Goal: Check status: Check status

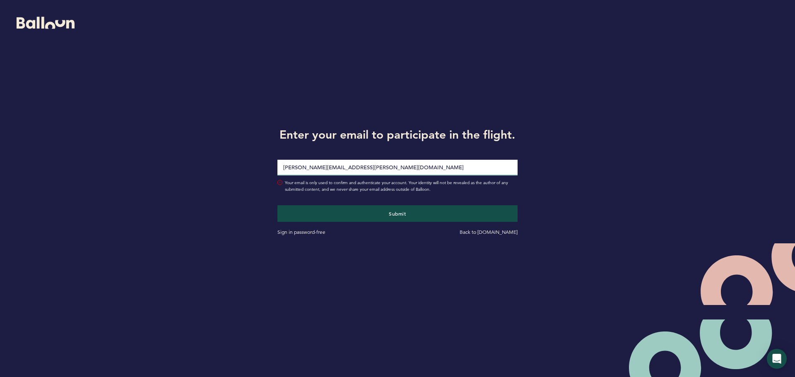
type input "[PERSON_NAME][EMAIL_ADDRESS][PERSON_NAME][DOMAIN_NAME]"
click at [277, 205] on button "Submit" at bounding box center [397, 213] width 240 height 17
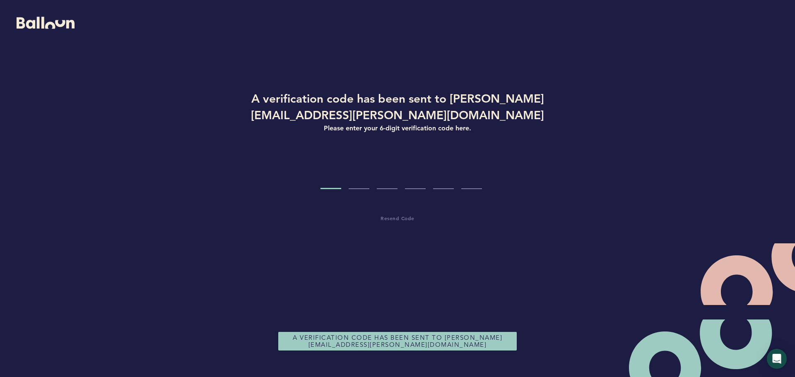
type input "6"
type input "5"
type input "6"
type input "3"
type input "9"
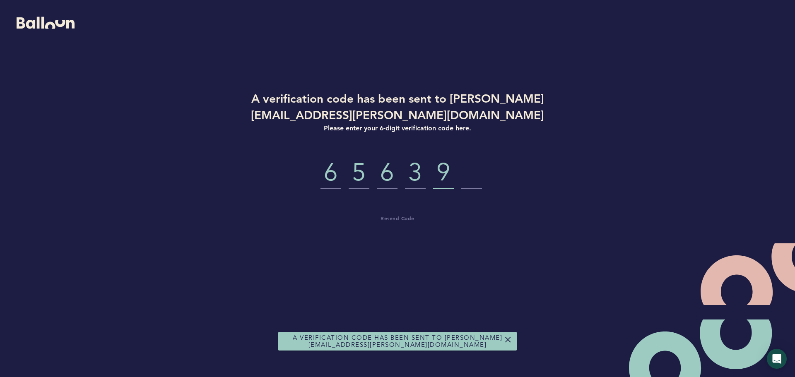
type input "5"
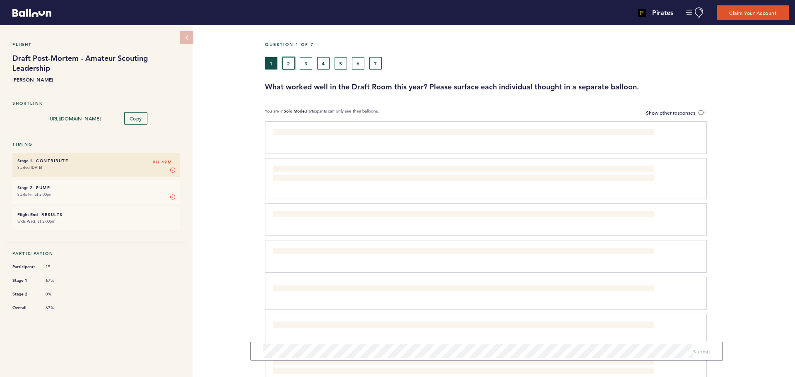
click at [292, 65] on button "2" at bounding box center [288, 63] width 12 height 12
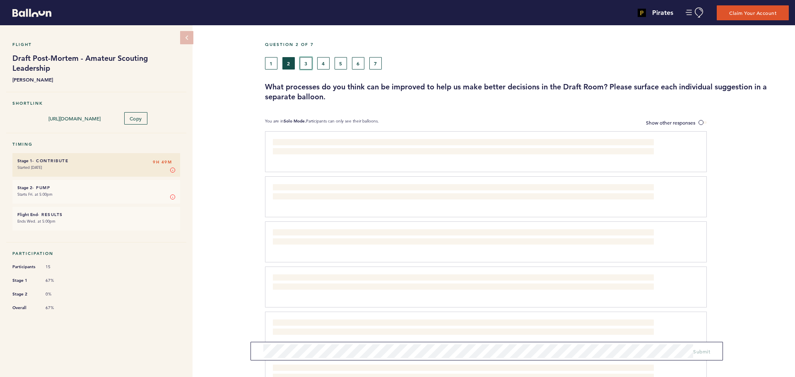
click at [312, 62] on button "3" at bounding box center [306, 63] width 12 height 12
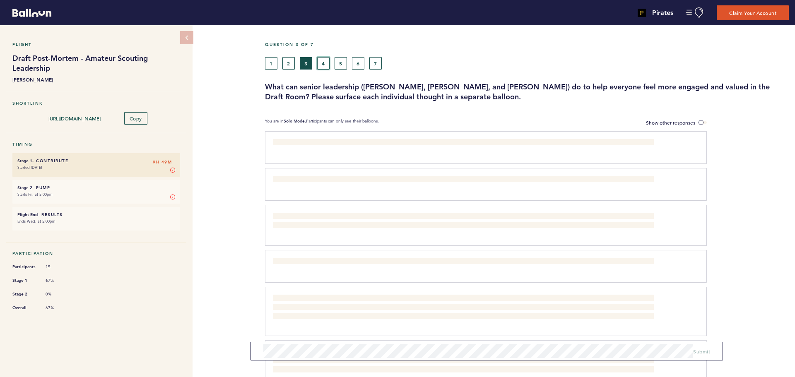
click at [319, 63] on button "4" at bounding box center [323, 63] width 12 height 12
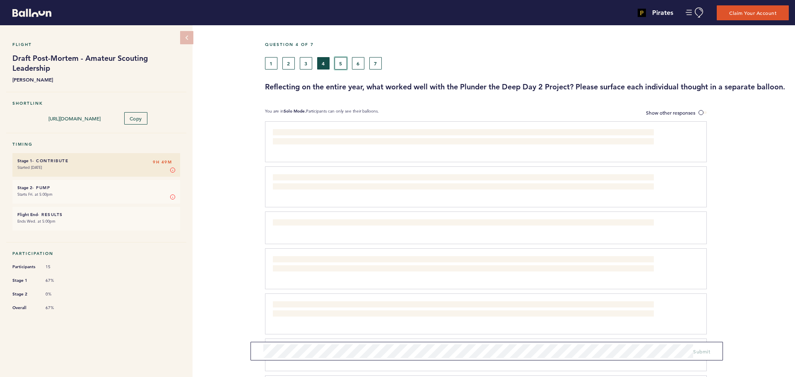
click at [340, 62] on button "5" at bounding box center [341, 63] width 12 height 12
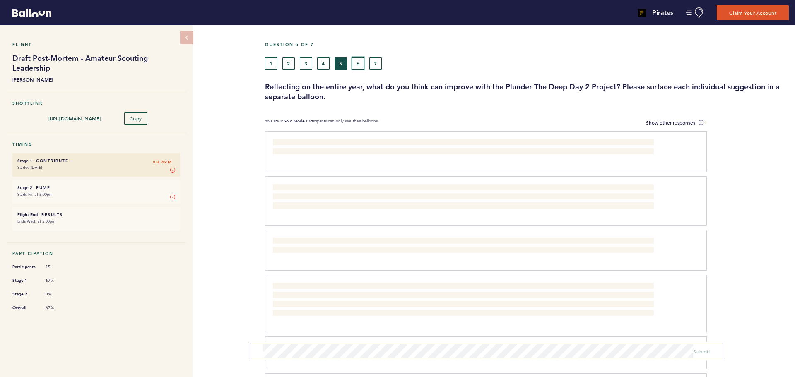
click at [359, 64] on button "6" at bounding box center [358, 63] width 12 height 12
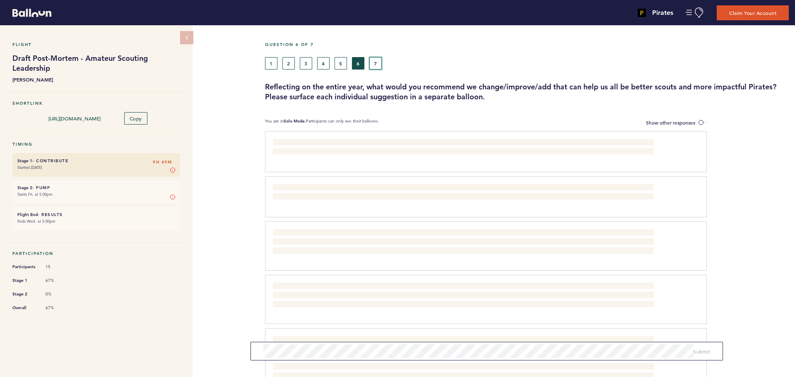
click at [378, 65] on button "7" at bounding box center [375, 63] width 12 height 12
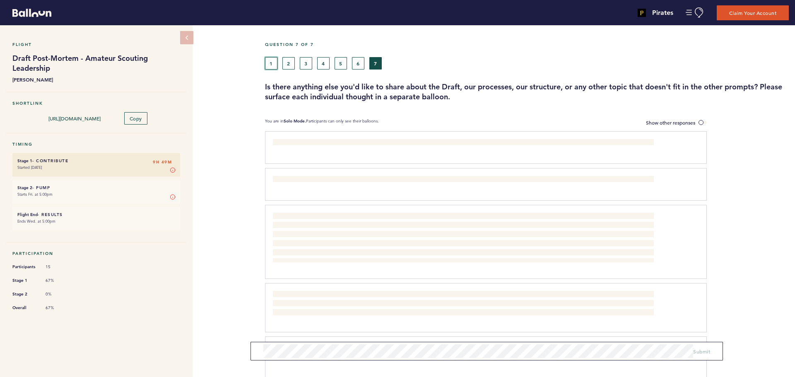
click at [272, 62] on button "1" at bounding box center [271, 63] width 12 height 12
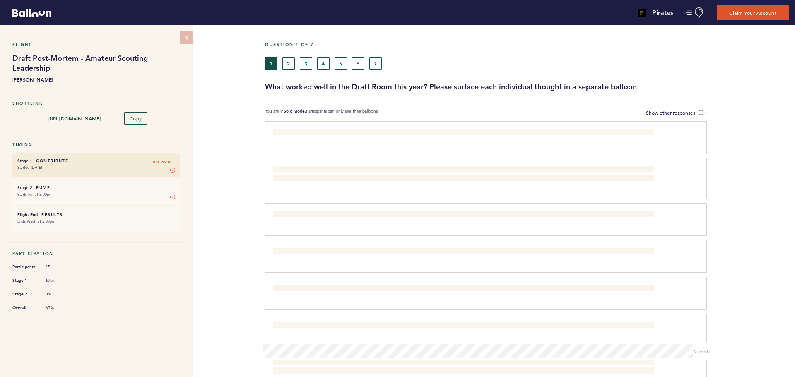
click at [79, 188] on h6 "Stage 2 - Pump 9H 49M" at bounding box center [96, 187] width 158 height 5
